Goal: Leave review/rating: Leave review/rating

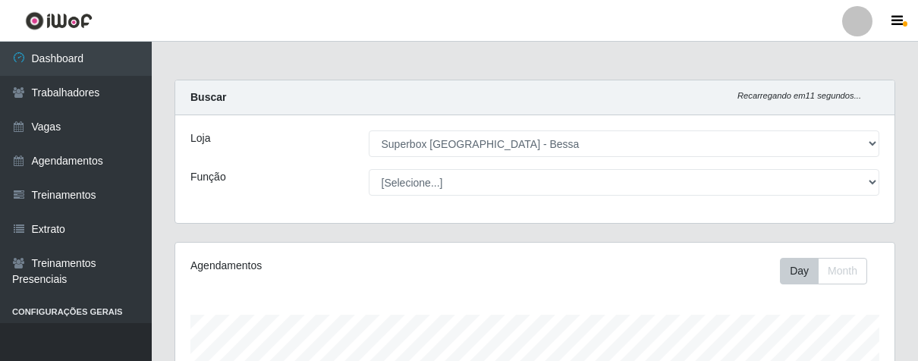
select select "206"
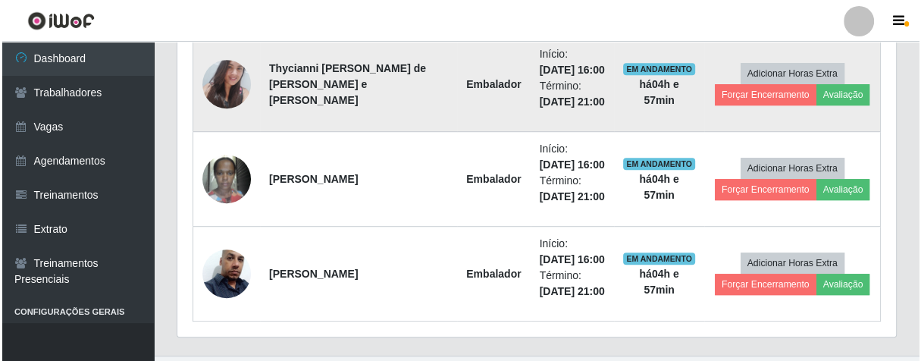
scroll to position [314, 718]
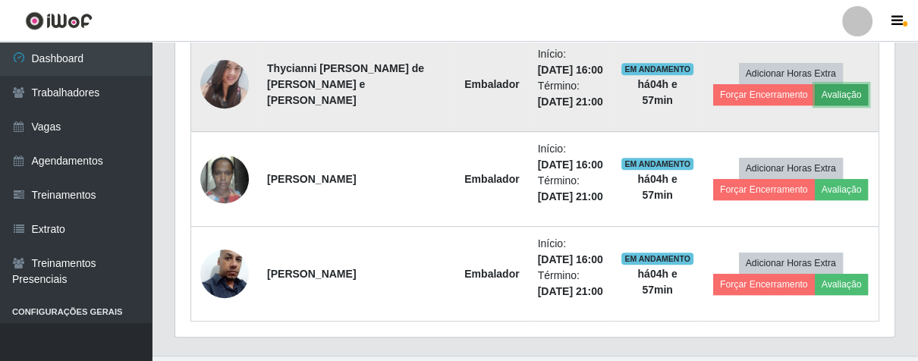
click at [838, 84] on button "Avaliação" at bounding box center [841, 94] width 54 height 21
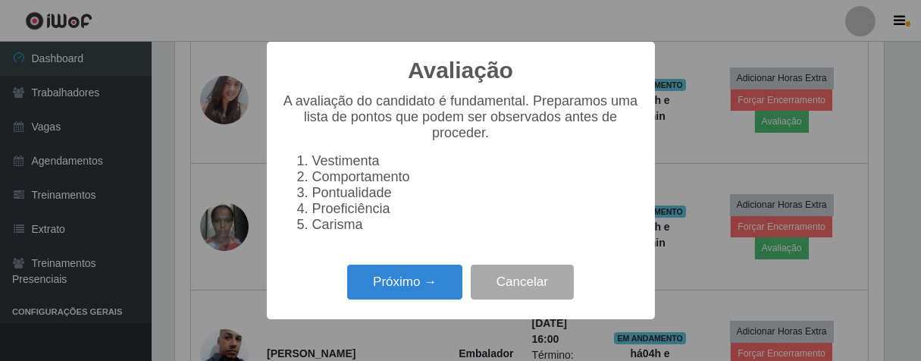
scroll to position [314, 710]
click at [390, 278] on button "Próximo →" at bounding box center [404, 283] width 115 height 36
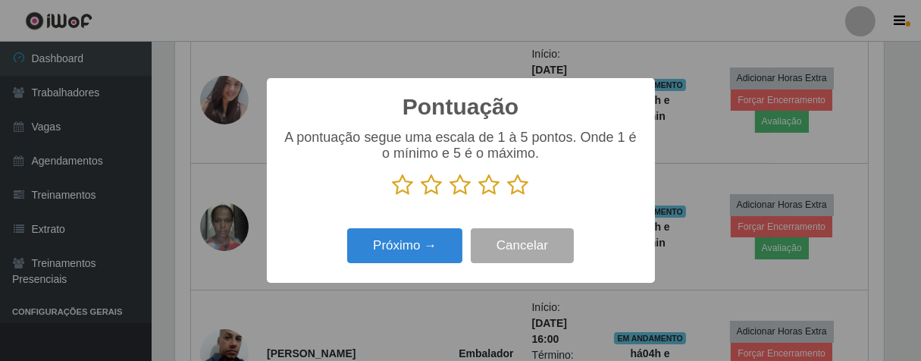
scroll to position [757961, 757567]
drag, startPoint x: 522, startPoint y: 183, endPoint x: 500, endPoint y: 199, distance: 27.6
click at [522, 183] on icon at bounding box center [518, 185] width 21 height 23
click at [508, 196] on input "radio" at bounding box center [508, 196] width 0 height 0
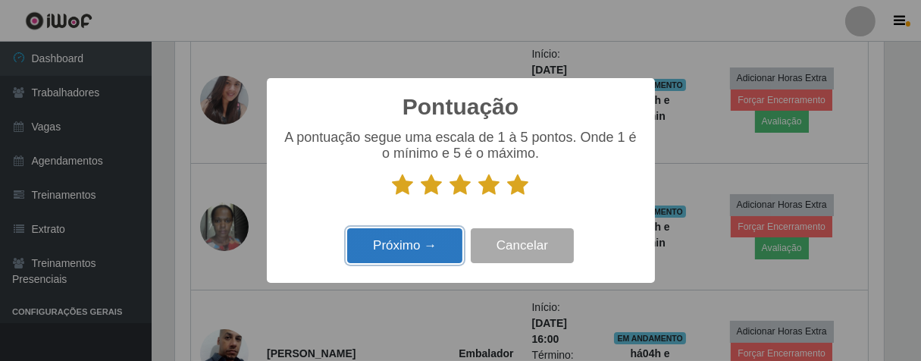
click at [436, 235] on button "Próximo →" at bounding box center [404, 246] width 115 height 36
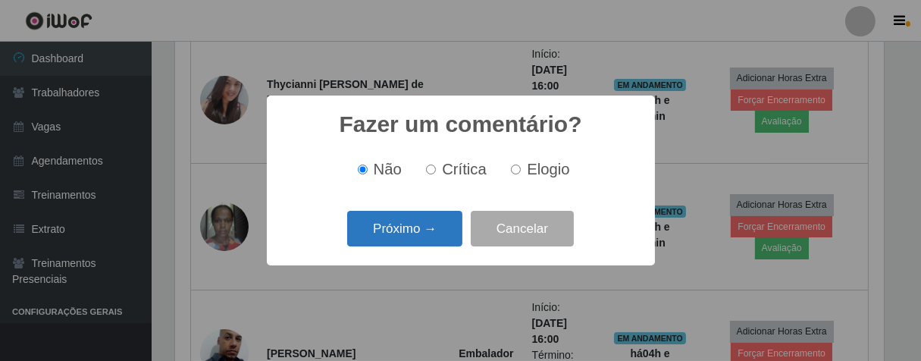
click at [435, 241] on button "Próximo →" at bounding box center [404, 229] width 115 height 36
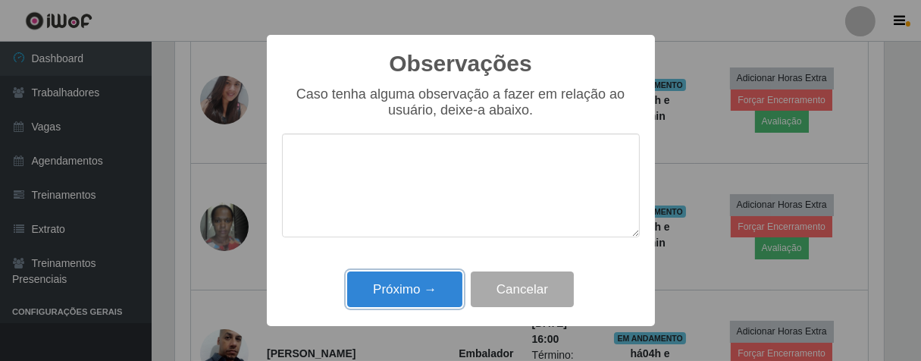
drag, startPoint x: 446, startPoint y: 290, endPoint x: 464, endPoint y: 267, distance: 29.1
click at [452, 286] on button "Próximo →" at bounding box center [404, 289] width 115 height 36
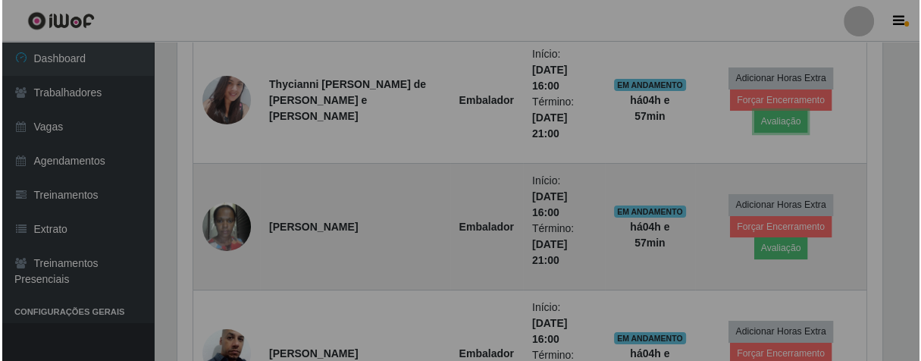
scroll to position [314, 718]
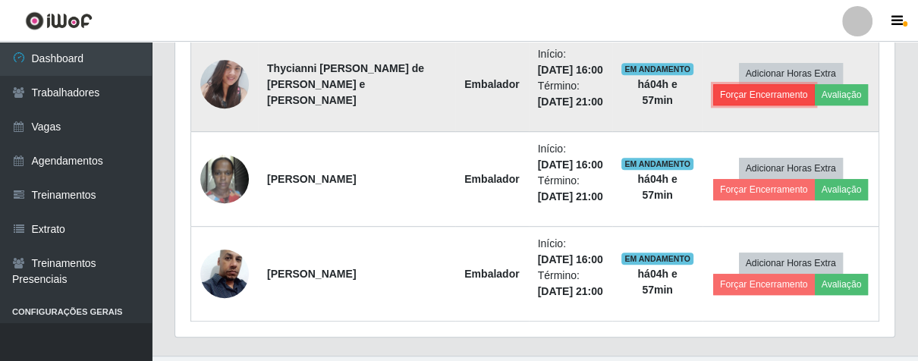
click at [764, 97] on button "Forçar Encerramento" at bounding box center [764, 94] width 102 height 21
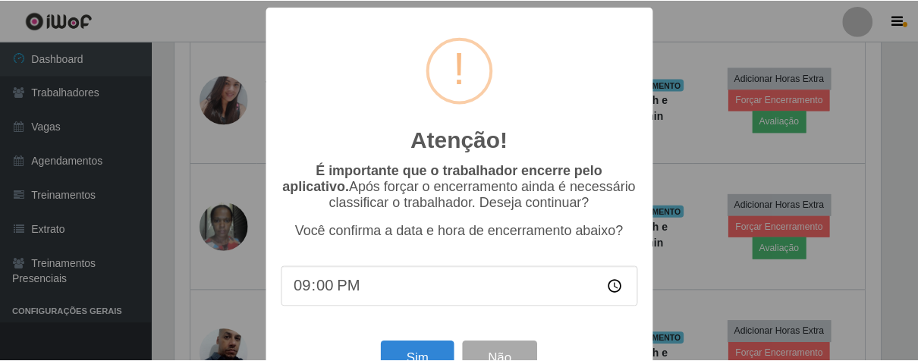
scroll to position [52, 0]
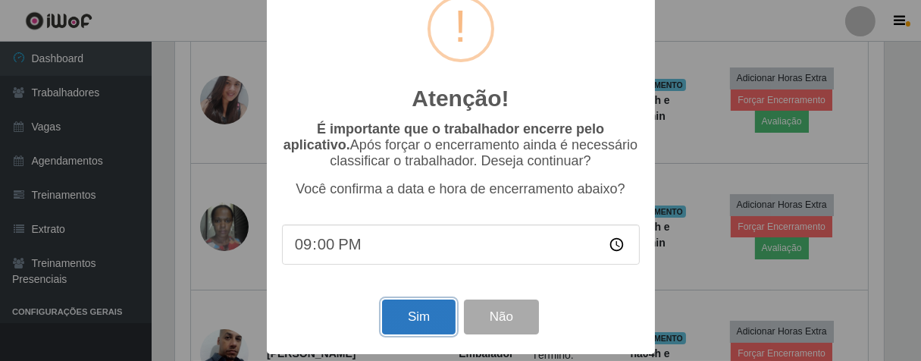
click at [402, 309] on button "Sim" at bounding box center [419, 318] width 74 height 36
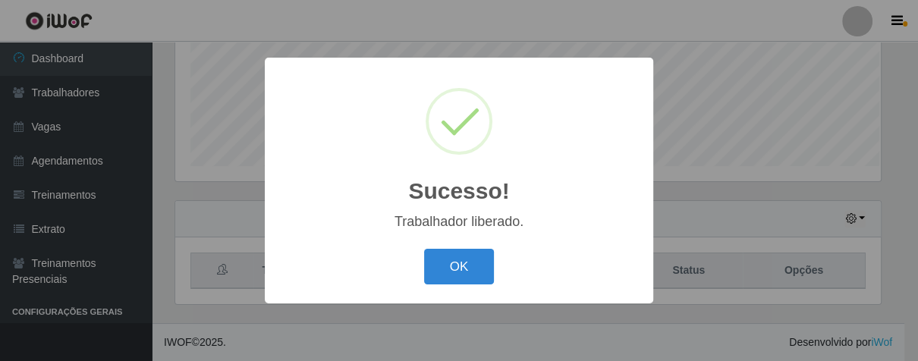
scroll to position [314, 710]
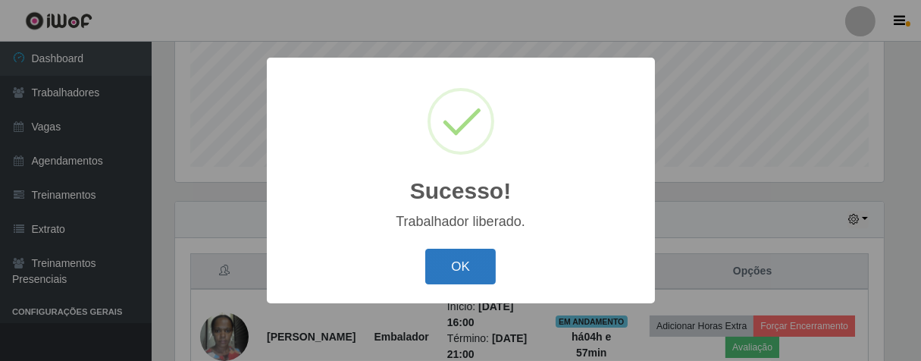
click at [450, 262] on button "OK" at bounding box center [460, 267] width 71 height 36
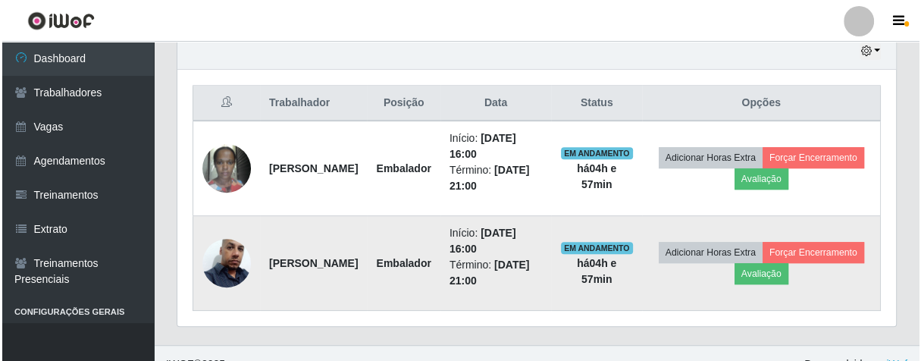
scroll to position [564, 0]
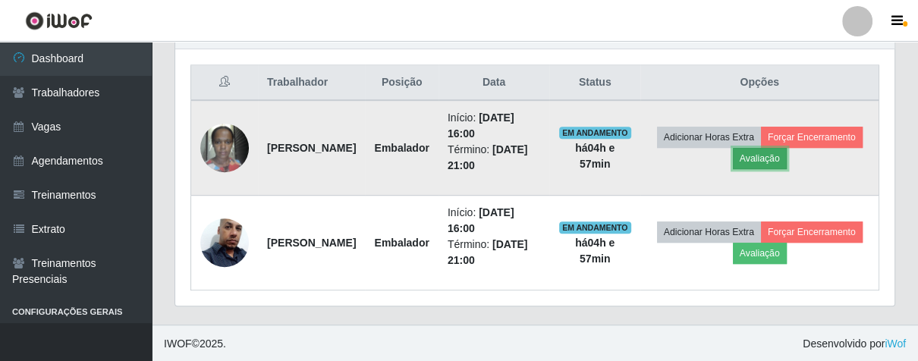
click at [786, 154] on button "Avaliação" at bounding box center [759, 158] width 54 height 21
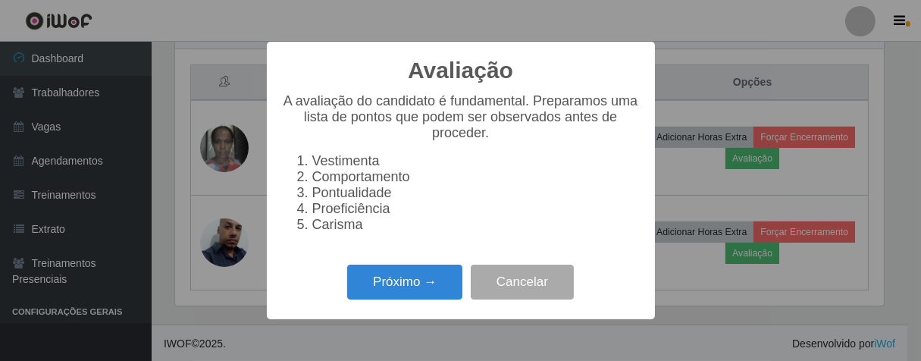
scroll to position [314, 710]
click at [419, 296] on button "Próximo →" at bounding box center [404, 283] width 115 height 36
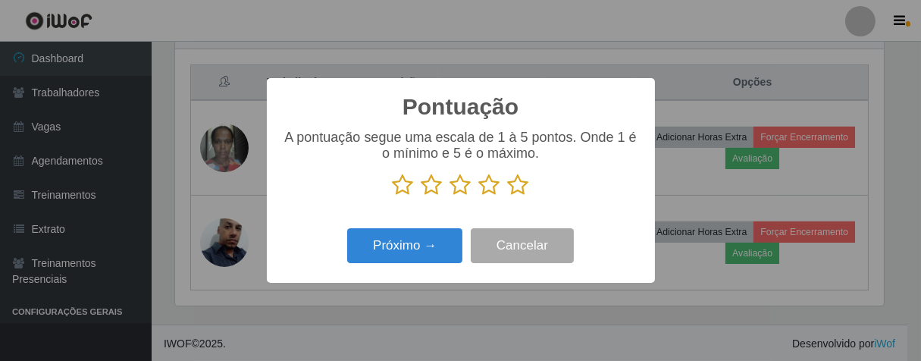
scroll to position [757961, 757567]
drag, startPoint x: 516, startPoint y: 180, endPoint x: 489, endPoint y: 215, distance: 43.8
click at [516, 180] on icon at bounding box center [518, 185] width 21 height 23
click at [508, 196] on input "radio" at bounding box center [508, 196] width 0 height 0
click at [408, 271] on div "Pontuação × A pontuação segue uma escala de 1 à 5 pontos. Onde 1 é o mínimo e 5…" at bounding box center [461, 180] width 388 height 204
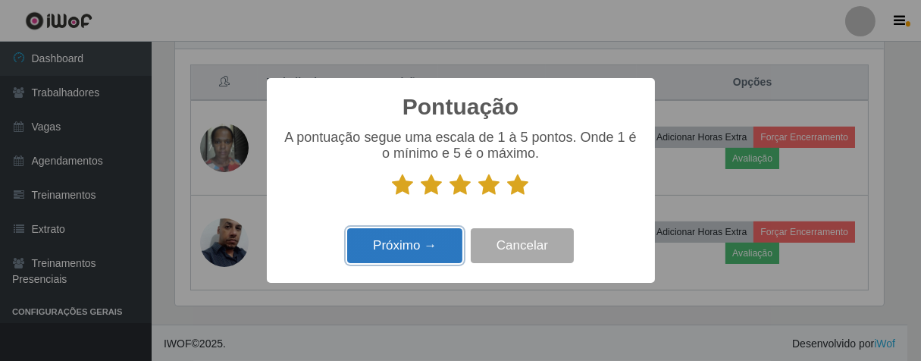
click at [416, 263] on button "Próximo →" at bounding box center [404, 246] width 115 height 36
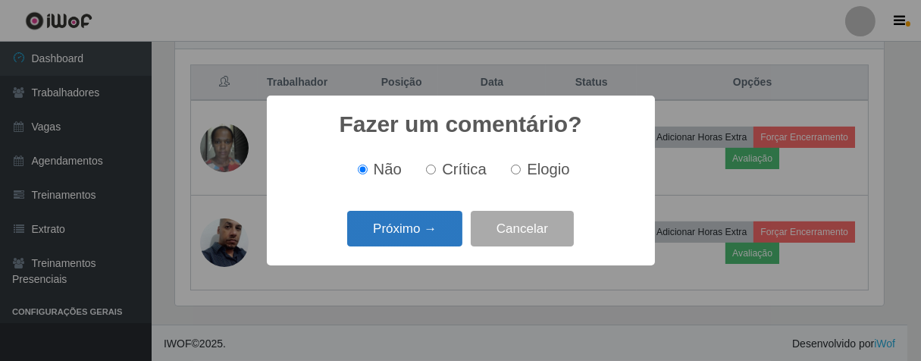
click at [436, 241] on button "Próximo →" at bounding box center [404, 229] width 115 height 36
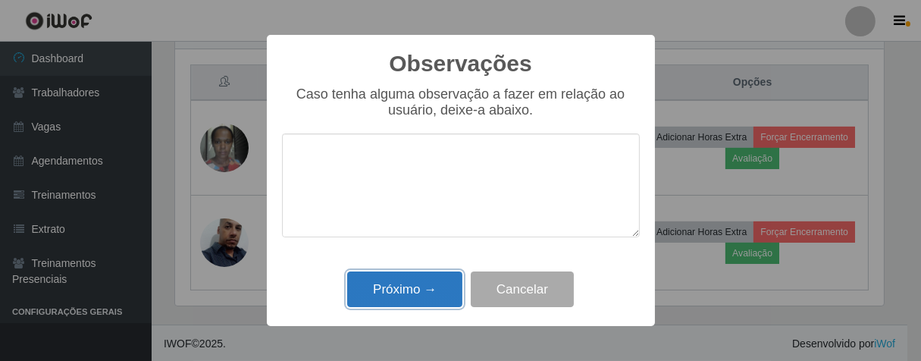
click at [425, 292] on button "Próximo →" at bounding box center [404, 289] width 115 height 36
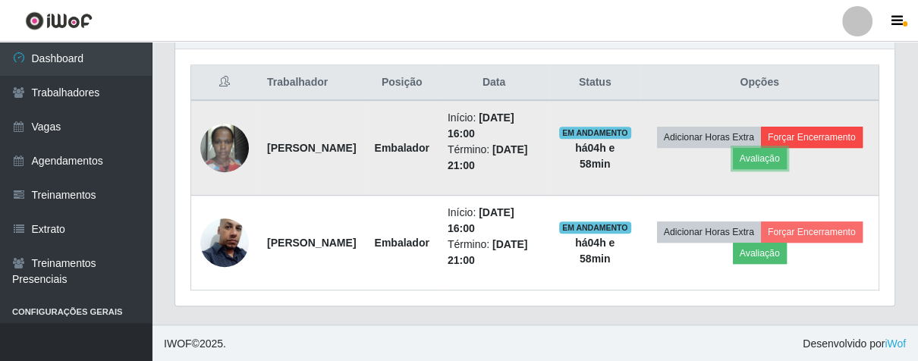
scroll to position [314, 718]
click at [761, 148] on button "Forçar Encerramento" at bounding box center [812, 137] width 102 height 21
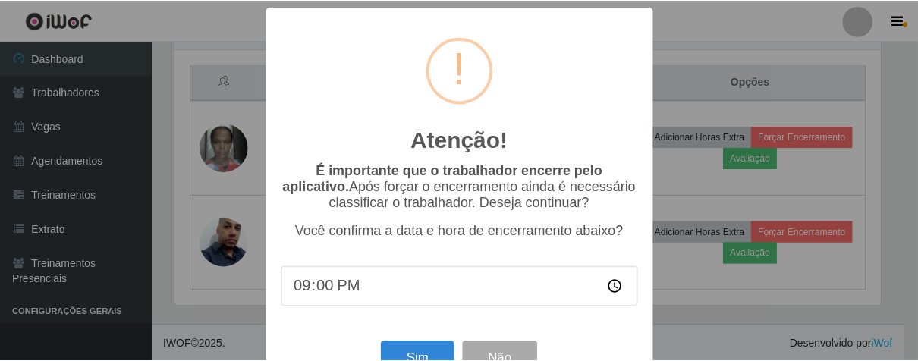
scroll to position [52, 0]
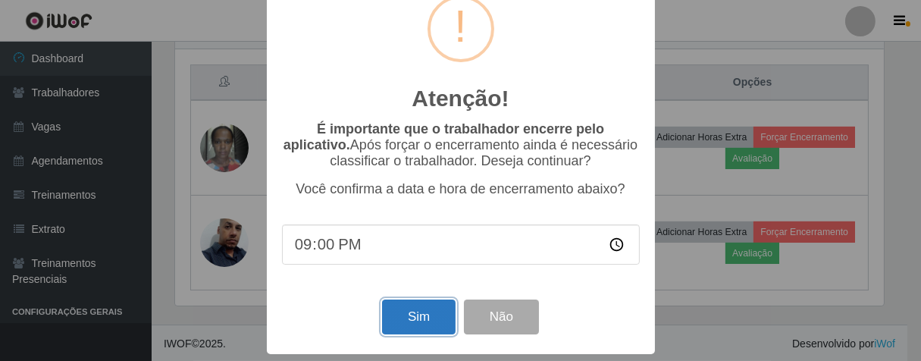
click at [439, 319] on button "Sim" at bounding box center [419, 318] width 74 height 36
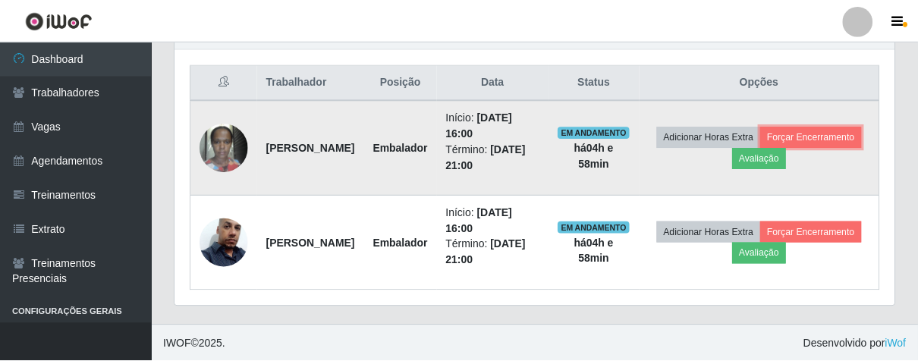
scroll to position [0, 0]
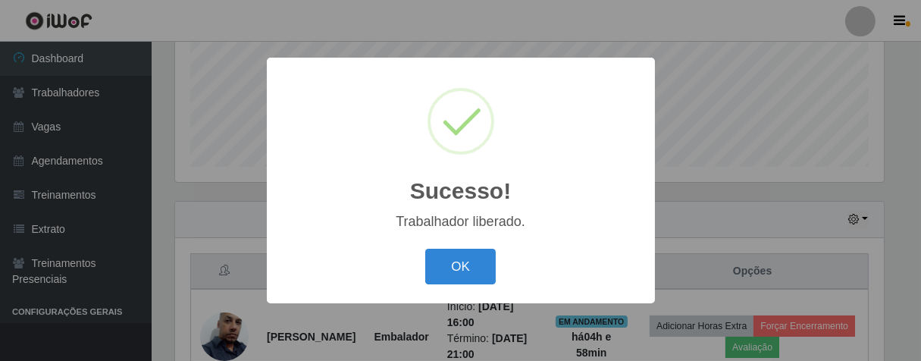
drag, startPoint x: 480, startPoint y: 259, endPoint x: 613, endPoint y: 192, distance: 149.5
click at [493, 256] on button "OK" at bounding box center [460, 267] width 71 height 36
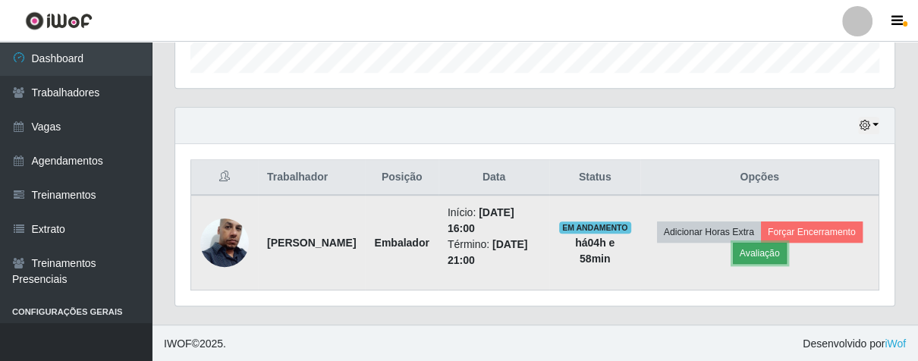
click at [786, 247] on button "Avaliação" at bounding box center [759, 253] width 54 height 21
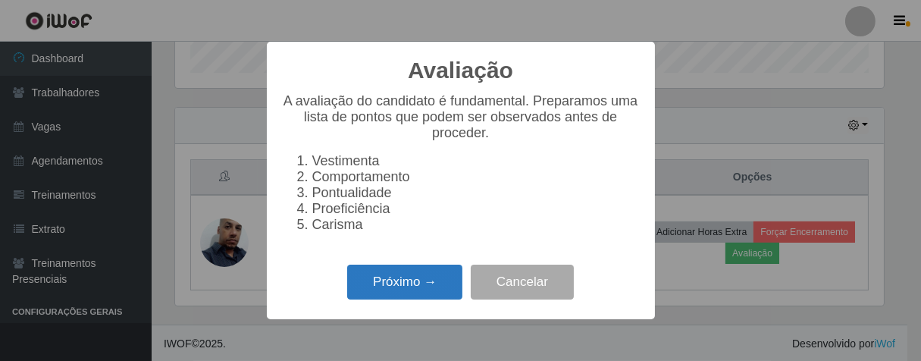
click at [420, 281] on button "Próximo →" at bounding box center [404, 283] width 115 height 36
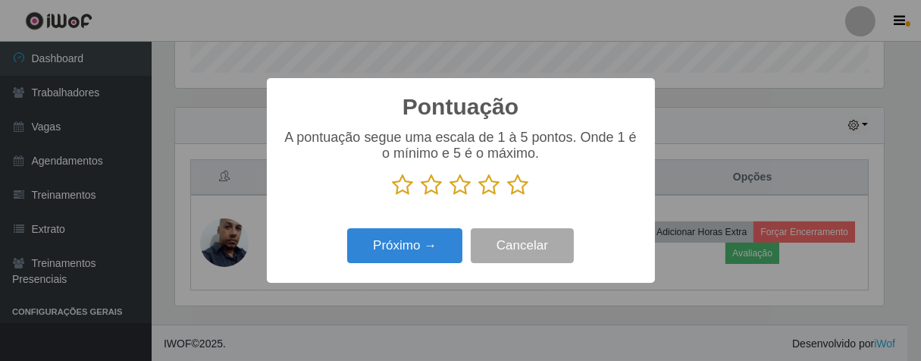
click at [513, 192] on icon at bounding box center [518, 185] width 21 height 23
click at [508, 196] on input "radio" at bounding box center [508, 196] width 0 height 0
click at [444, 229] on div "Próximo → Cancelar" at bounding box center [461, 245] width 358 height 43
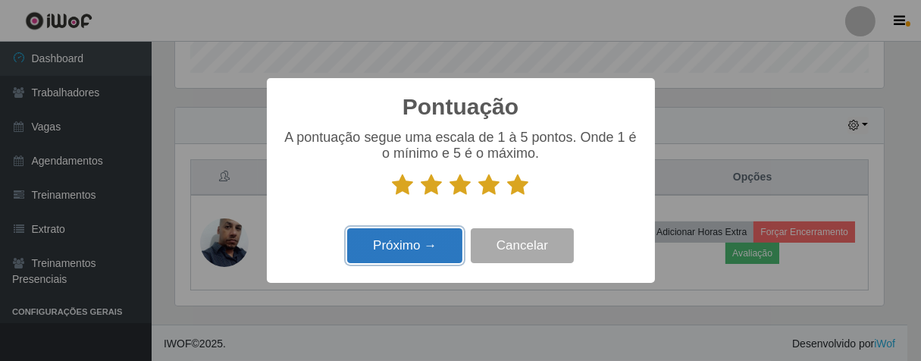
click at [431, 247] on button "Próximo →" at bounding box center [404, 246] width 115 height 36
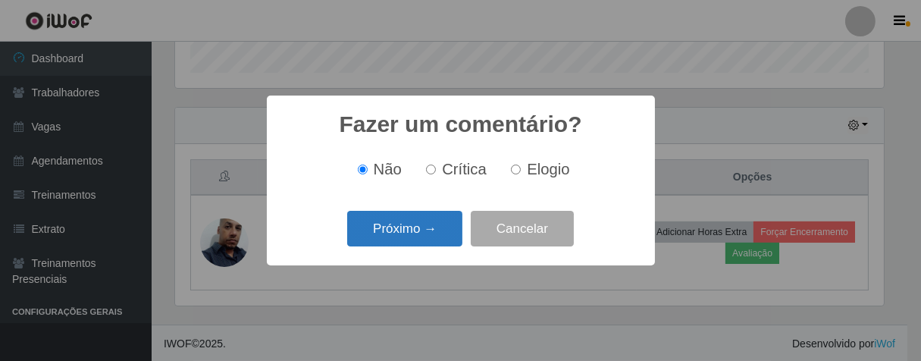
click at [437, 237] on button "Próximo →" at bounding box center [404, 229] width 115 height 36
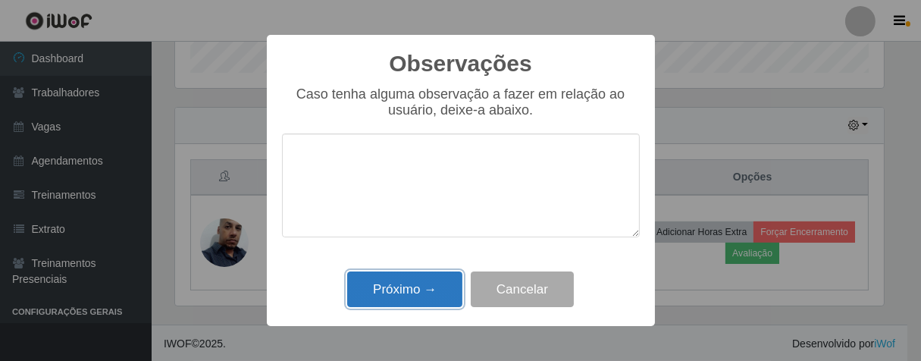
click at [434, 281] on button "Próximo →" at bounding box center [404, 289] width 115 height 36
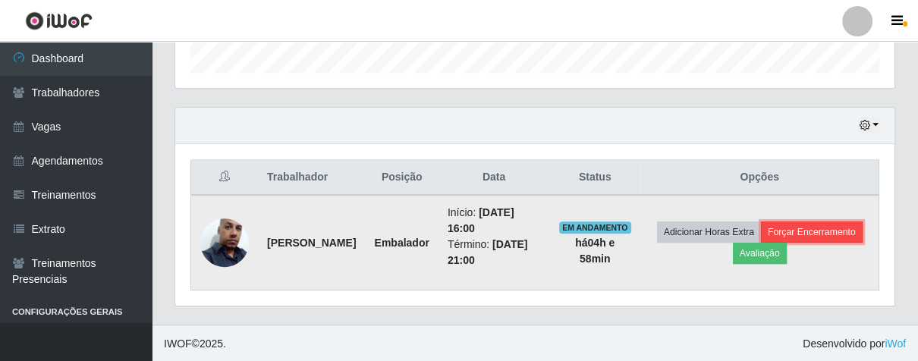
click at [761, 243] on button "Forçar Encerramento" at bounding box center [812, 231] width 102 height 21
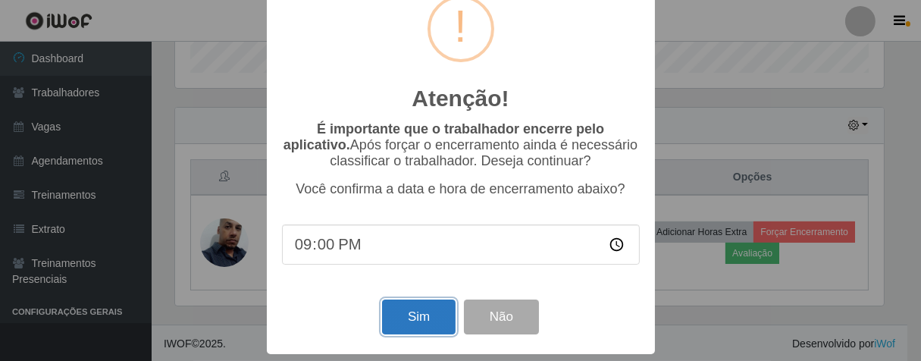
click at [397, 312] on button "Sim" at bounding box center [419, 318] width 74 height 36
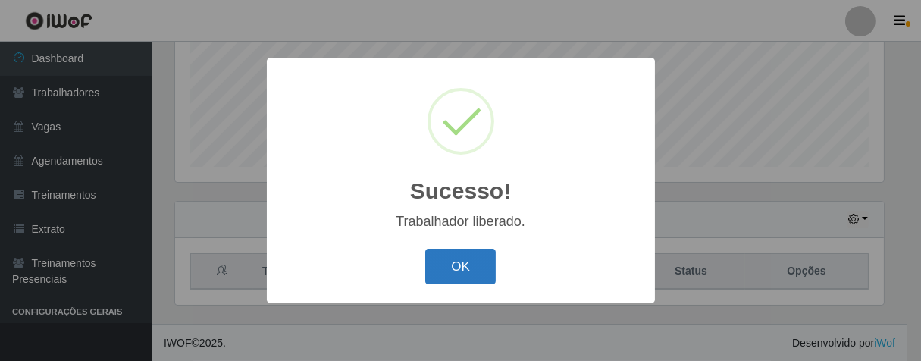
click at [466, 253] on button "OK" at bounding box center [460, 267] width 71 height 36
